Goal: Task Accomplishment & Management: Manage account settings

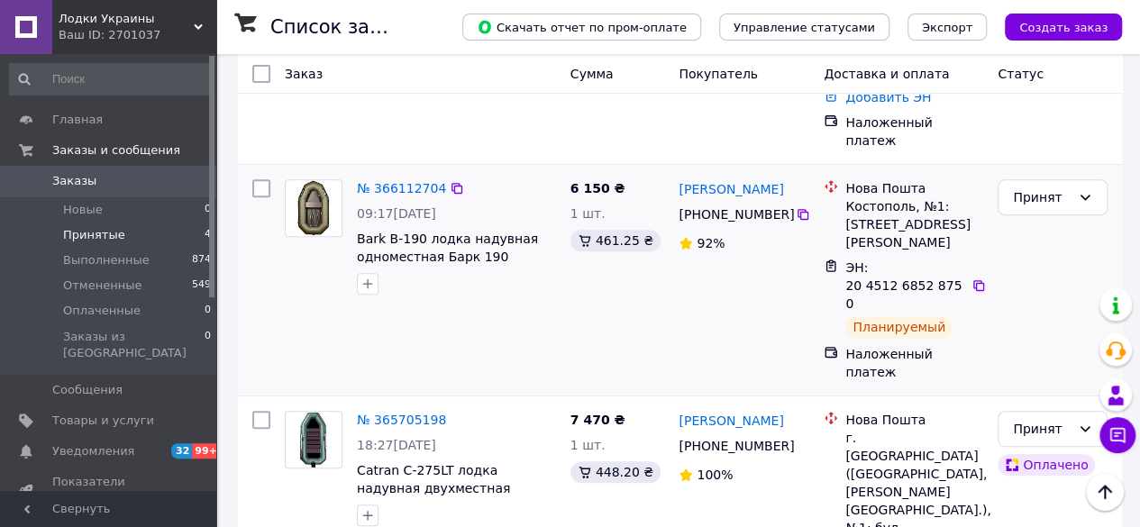
scroll to position [360, 0]
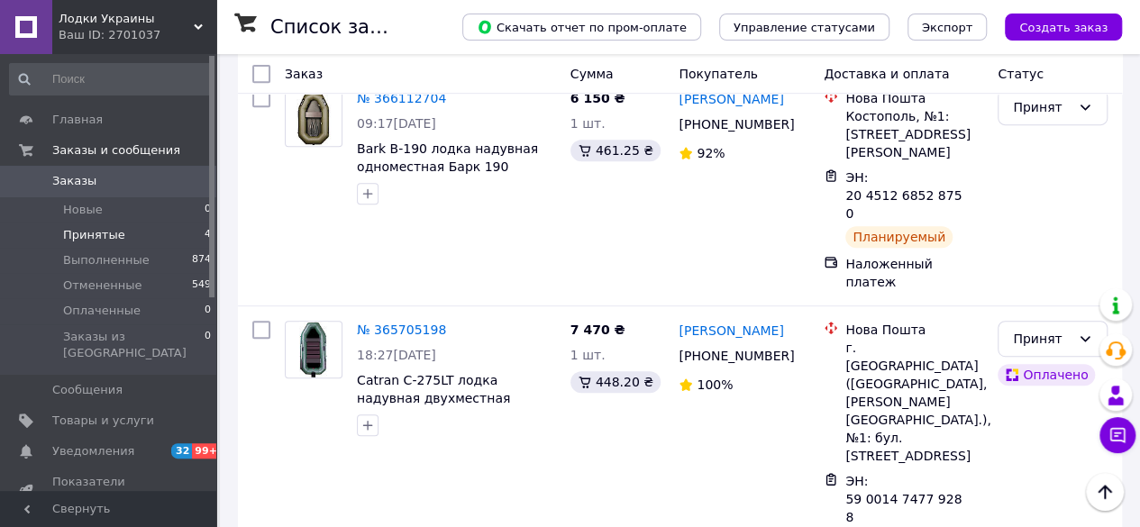
click at [395, 323] on link "№ 365705198" at bounding box center [401, 330] width 89 height 14
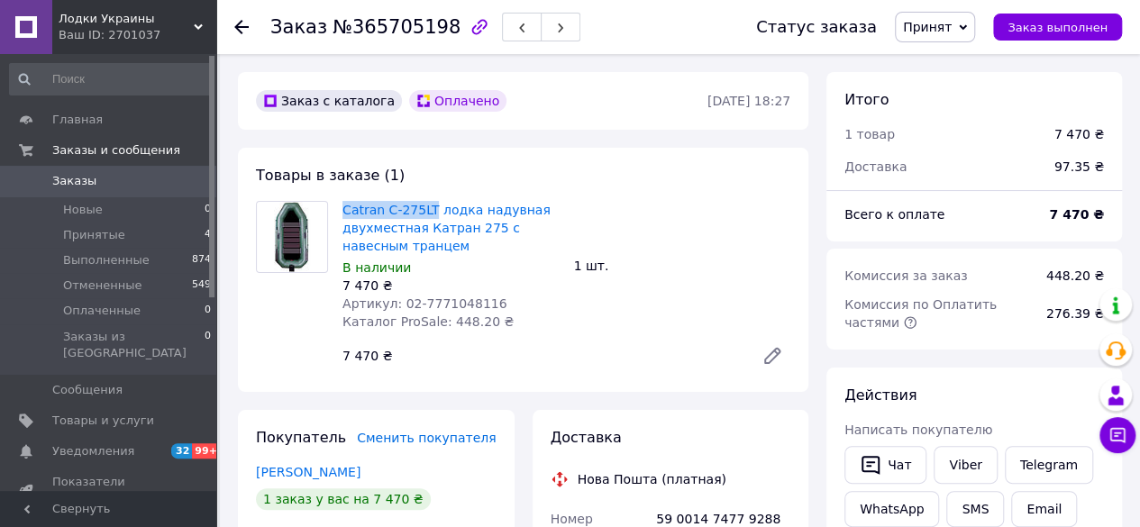
drag, startPoint x: 335, startPoint y: 194, endPoint x: 425, endPoint y: 196, distance: 90.1
click at [425, 196] on div "Товары в заказе (1) Catran C-275LT лодка надувная двухместная Катран 275 с наве…" at bounding box center [523, 270] width 570 height 244
copy link "Catran C-275LT"
drag, startPoint x: 472, startPoint y: 305, endPoint x: 449, endPoint y: 311, distance: 24.3
click at [449, 311] on div "Артикул: 02-7771048116" at bounding box center [450, 304] width 217 height 18
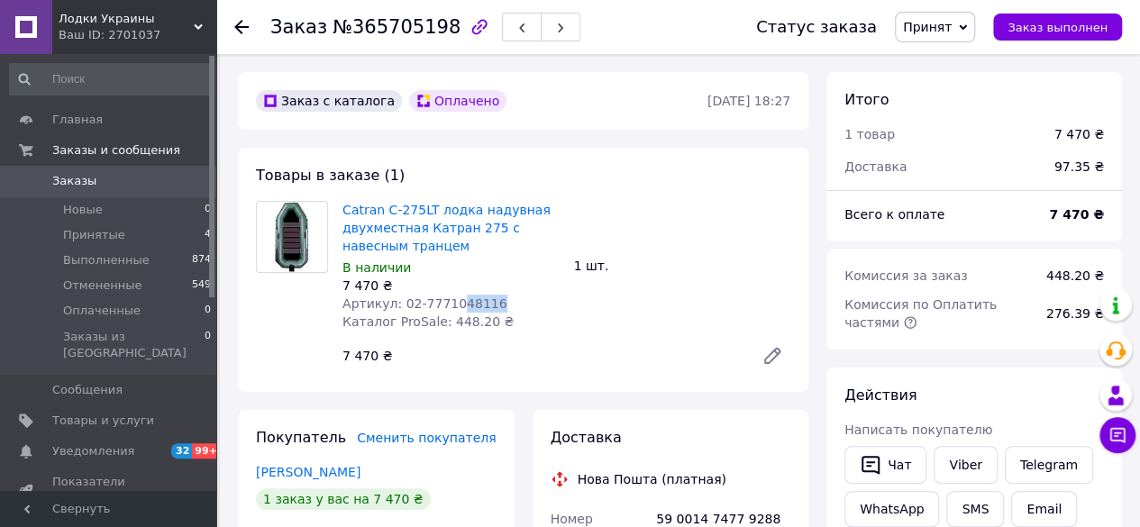
copy span "48116"
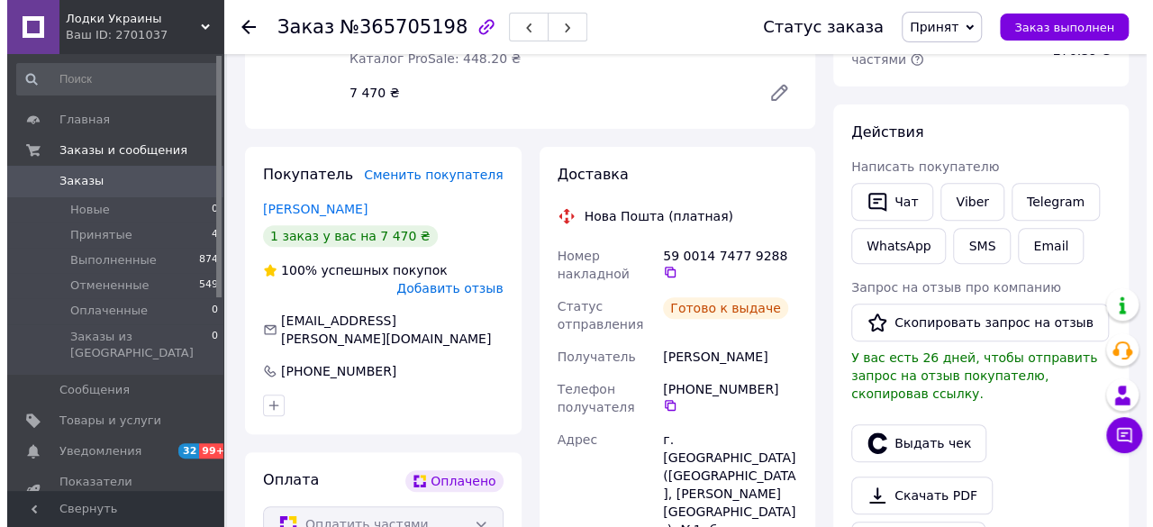
scroll to position [451, 0]
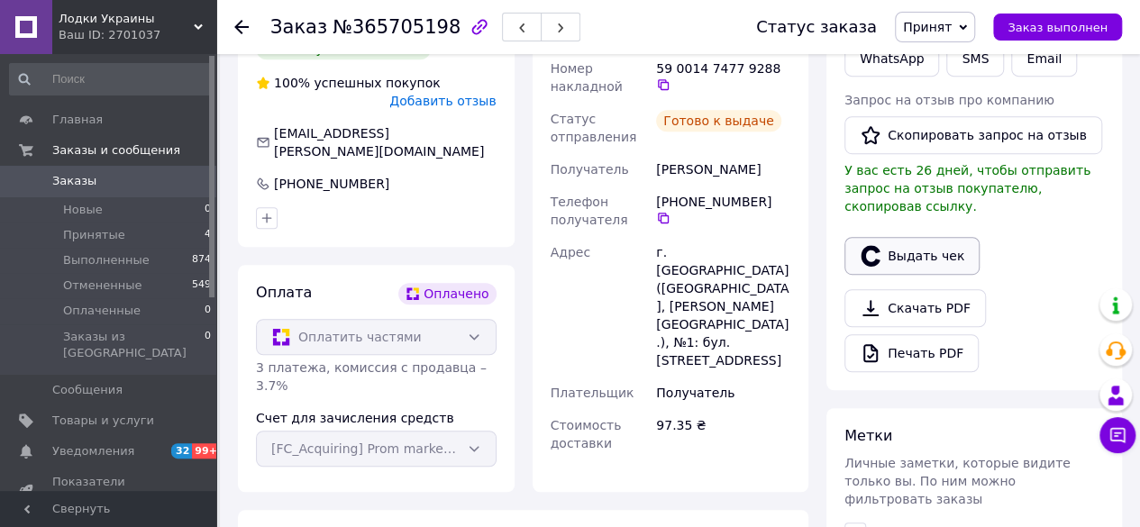
click at [916, 242] on button "Выдать чек" at bounding box center [911, 256] width 135 height 38
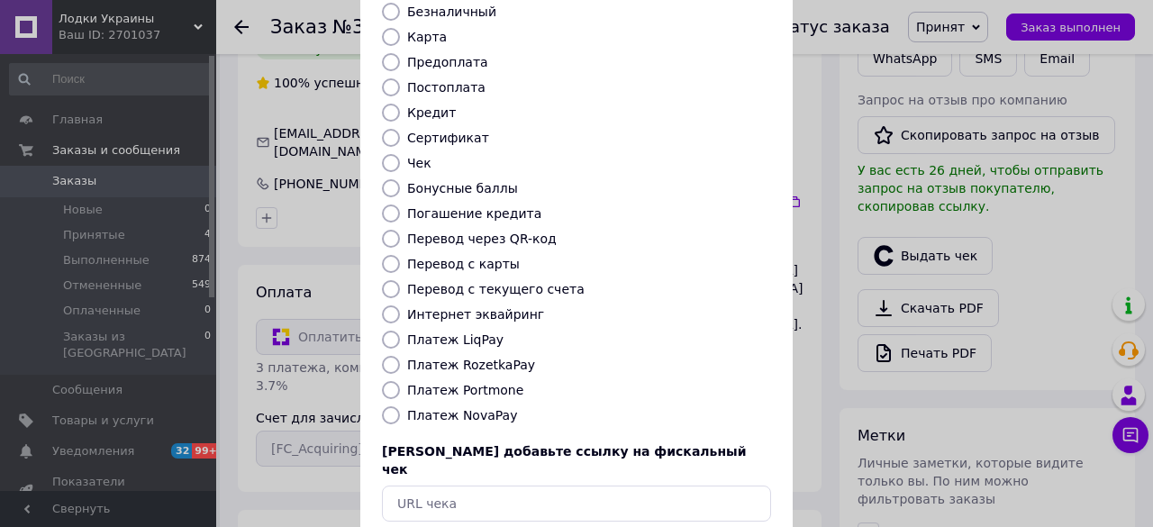
scroll to position [245, 0]
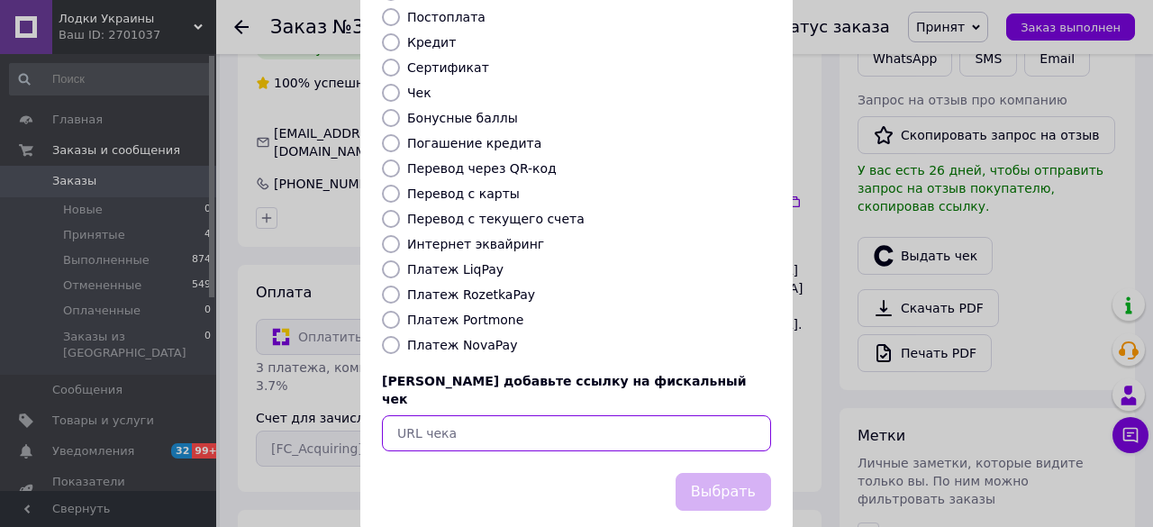
click at [465, 415] on input "text" at bounding box center [576, 433] width 389 height 36
paste input "[URL][DOMAIN_NAME]"
type input "[URL][DOMAIN_NAME]"
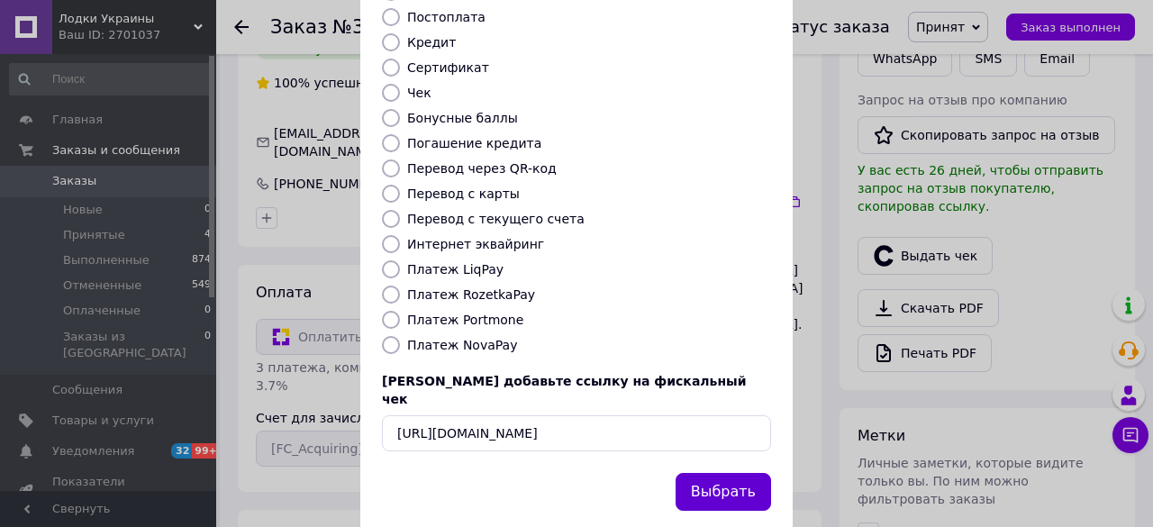
click at [695, 473] on button "Выбрать" at bounding box center [724, 492] width 96 height 39
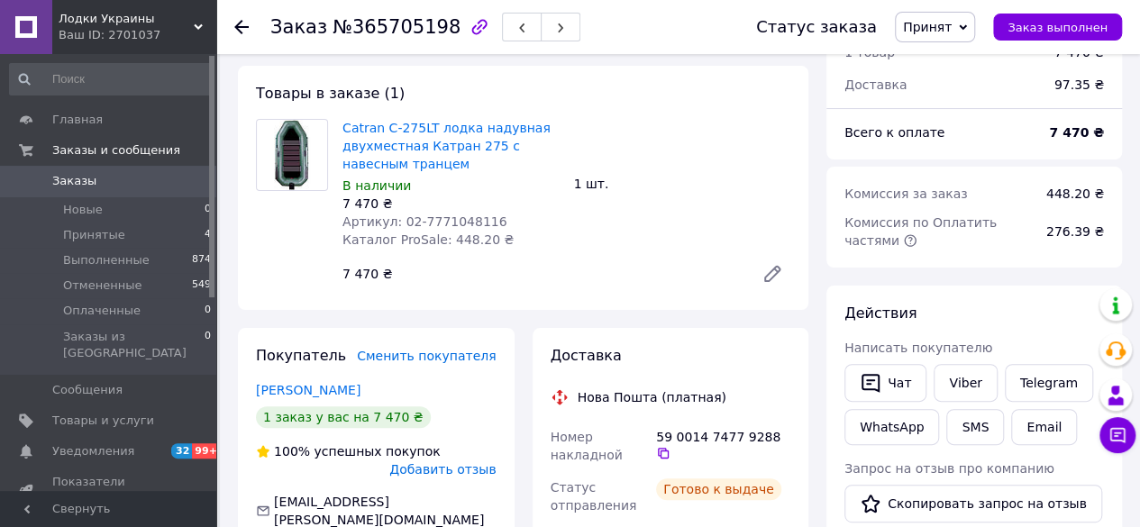
scroll to position [0, 0]
